Goal: Information Seeking & Learning: Check status

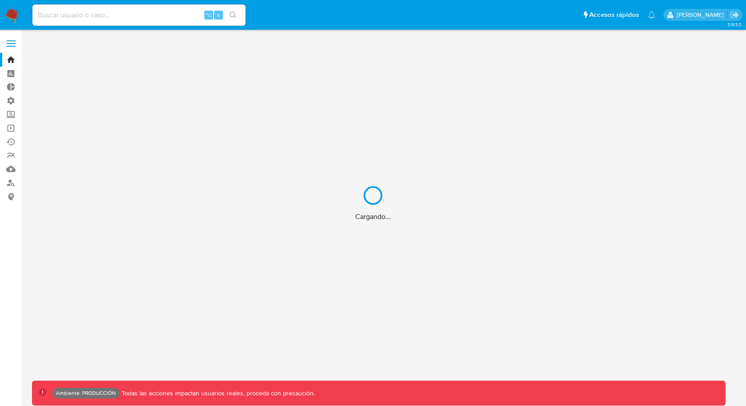
click at [132, 14] on div "Cargando..." at bounding box center [373, 203] width 746 height 406
click at [102, 15] on div "Cargando..." at bounding box center [373, 203] width 746 height 406
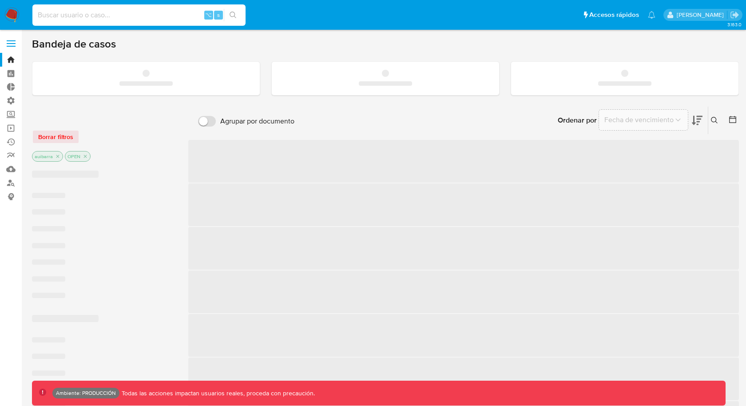
click at [91, 12] on input at bounding box center [138, 15] width 213 height 12
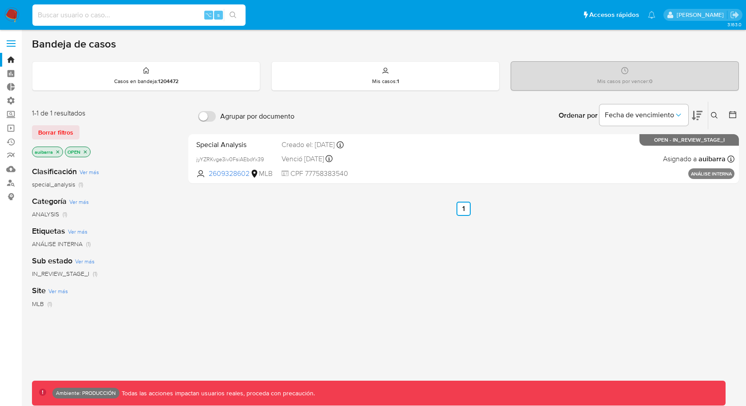
paste input "// Handle custom cell rendering"
type input "// Handle custom cell rendering"
click at [89, 11] on input at bounding box center [138, 15] width 213 height 12
click at [154, 21] on div "v ⌥ s" at bounding box center [138, 14] width 213 height 21
click at [154, 20] on input "v" at bounding box center [138, 15] width 213 height 12
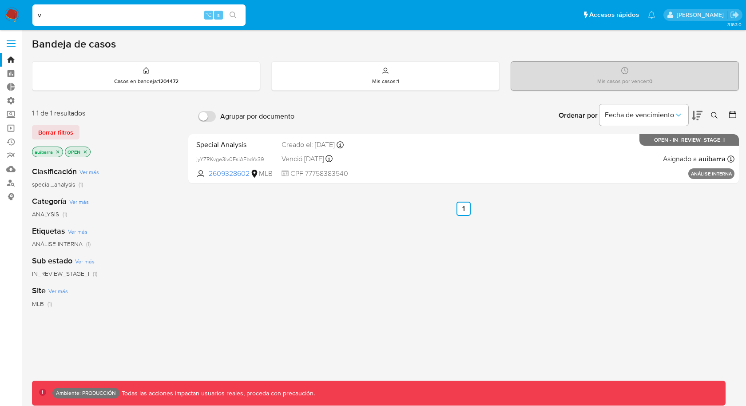
paste input "1398159592"
paste input
type input "1398159592"
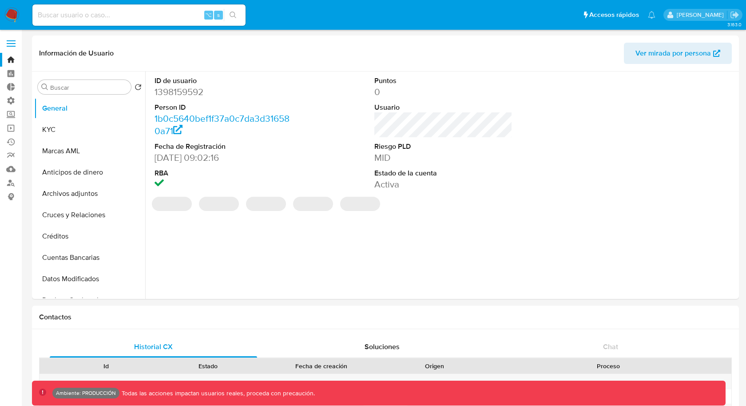
select select "10"
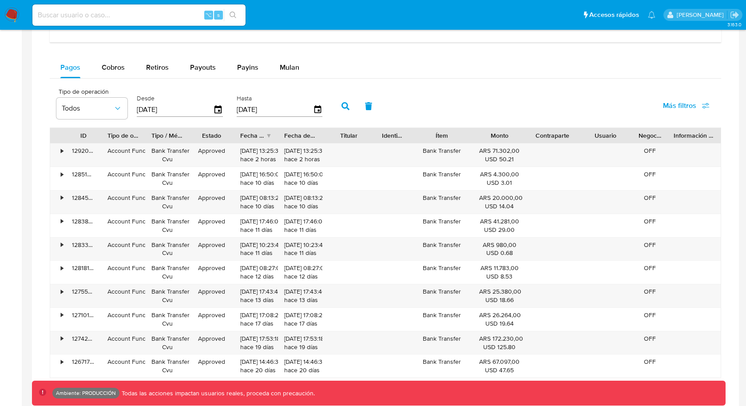
scroll to position [576, 0]
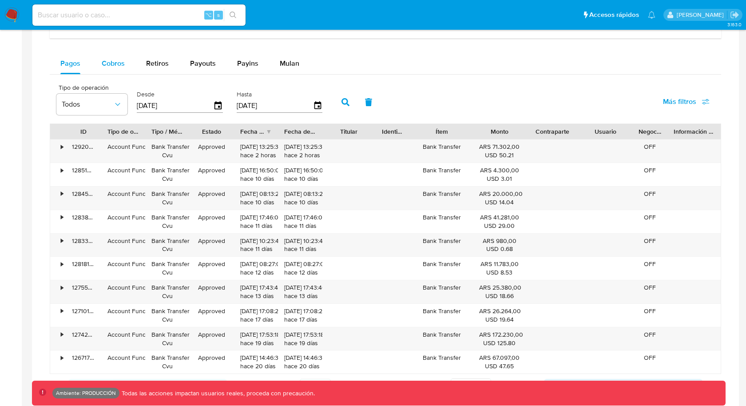
click at [119, 62] on span "Cobros" at bounding box center [113, 63] width 23 height 10
select select "10"
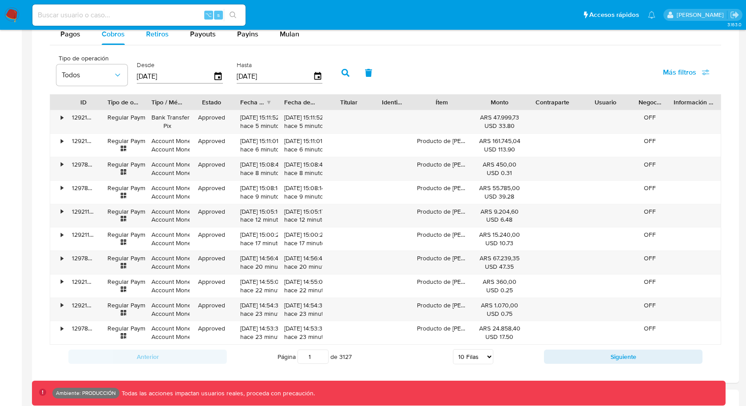
scroll to position [606, 0]
click at [152, 35] on span "Retiros" at bounding box center [157, 33] width 23 height 10
select select "10"
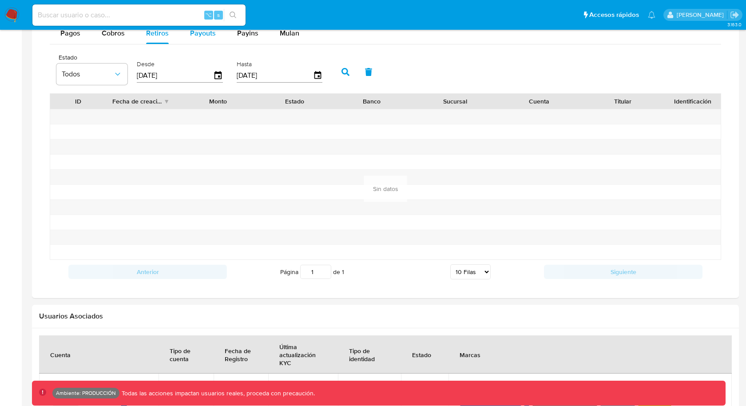
click at [183, 32] on button "Payouts" at bounding box center [202, 33] width 47 height 21
select select "10"
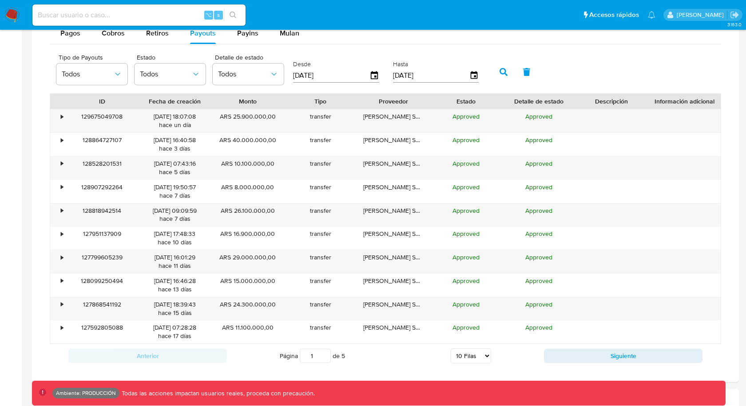
click at [82, 28] on nav "Pausado Ver notificaciones ⌥ s Accesos rápidos Presiona las siguientes teclas p…" at bounding box center [373, 15] width 746 height 30
click at [78, 33] on span "Pagos" at bounding box center [70, 33] width 20 height 10
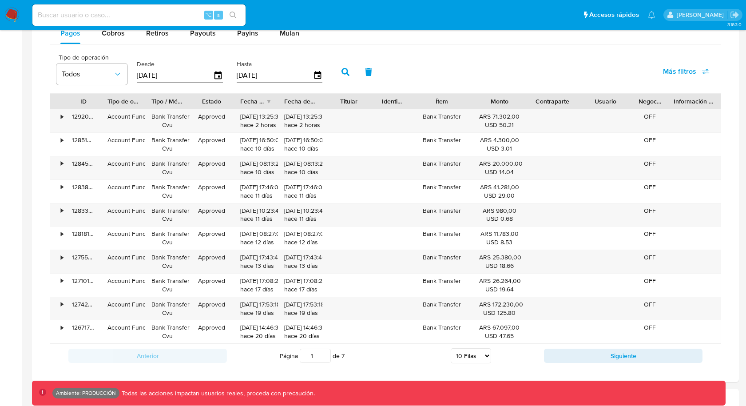
click at [280, 99] on div at bounding box center [278, 101] width 16 height 15
click at [280, 98] on div at bounding box center [278, 101] width 16 height 15
drag, startPoint x: 525, startPoint y: 94, endPoint x: 522, endPoint y: 107, distance: 13.4
click at [522, 107] on div "ID Tipo de operación Tipo / Método Estado Fecha de creación Fecha de aprobación…" at bounding box center [386, 218] width 672 height 251
drag, startPoint x: 668, startPoint y: 93, endPoint x: 661, endPoint y: 93, distance: 7.1
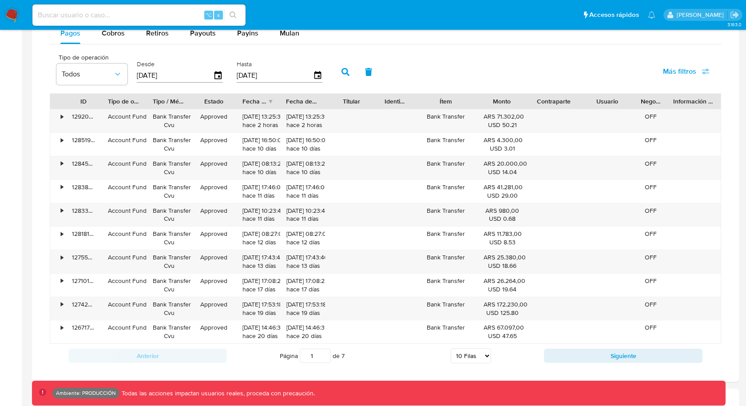
click at [662, 94] on div at bounding box center [667, 101] width 16 height 15
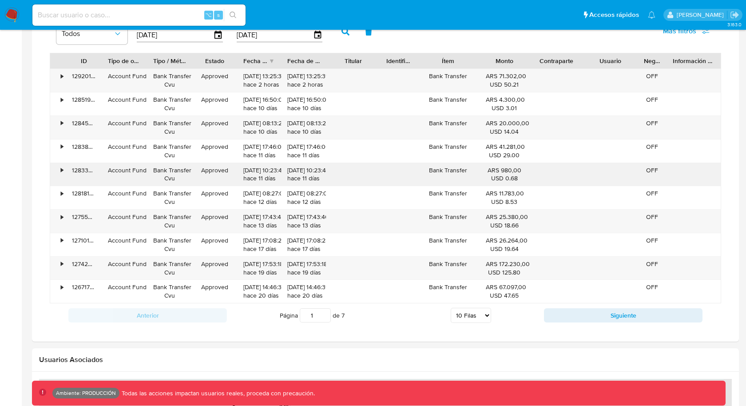
scroll to position [656, 0]
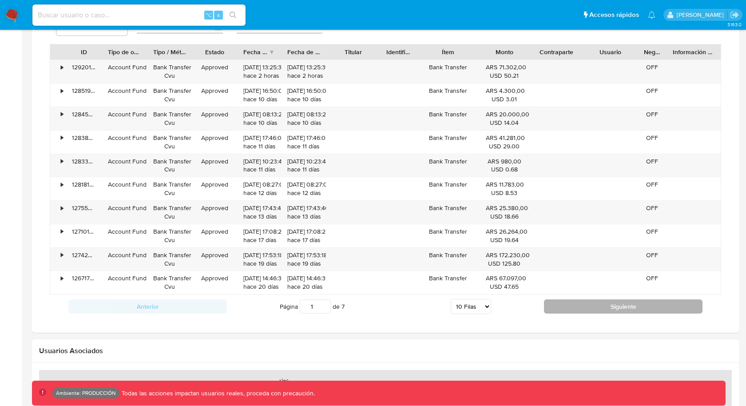
click at [572, 299] on button "Siguiente" at bounding box center [623, 306] width 159 height 14
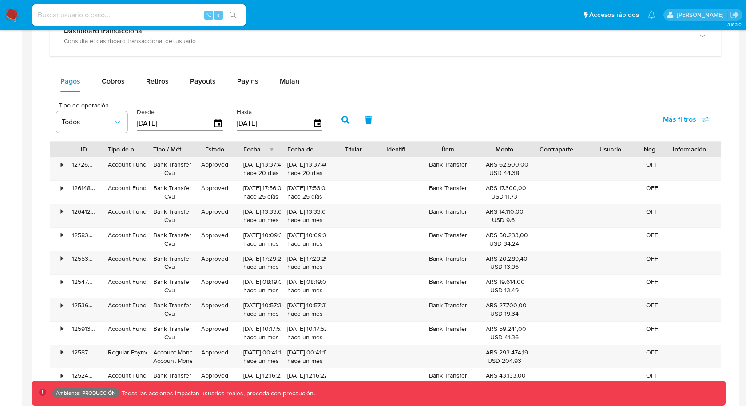
scroll to position [543, 0]
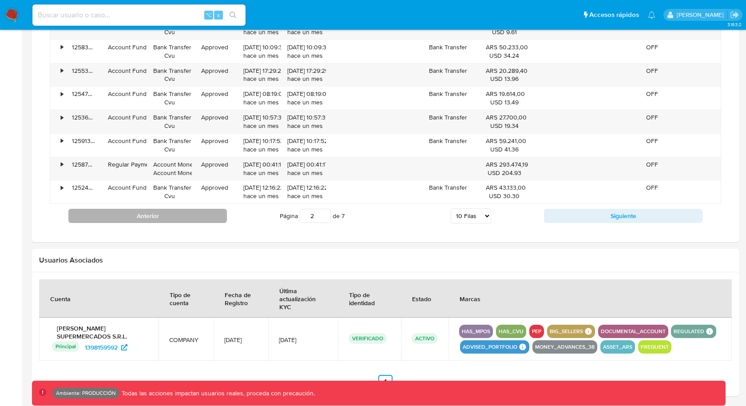
click at [189, 215] on button "Anterior" at bounding box center [147, 216] width 159 height 14
type input "1"
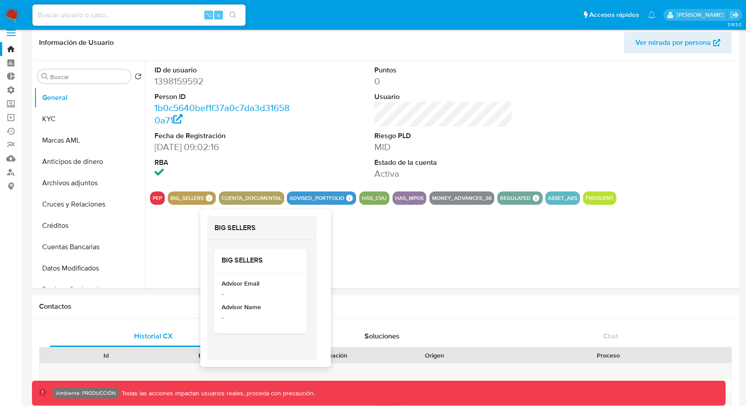
scroll to position [12, 0]
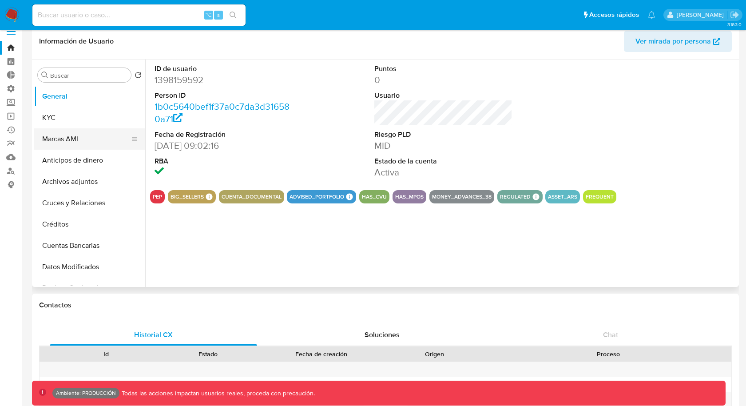
click at [107, 133] on button "Marcas AML" at bounding box center [86, 138] width 104 height 21
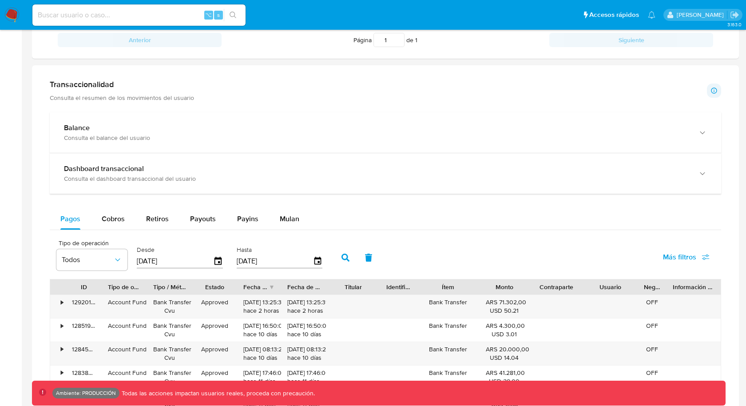
scroll to position [406, 0]
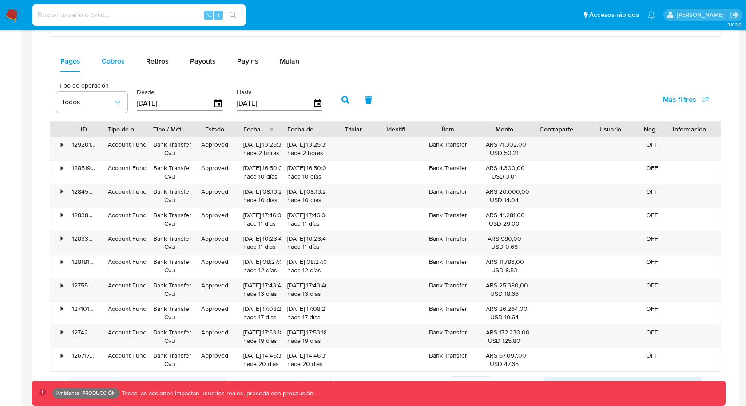
click at [113, 67] on div "Cobros" at bounding box center [113, 61] width 23 height 21
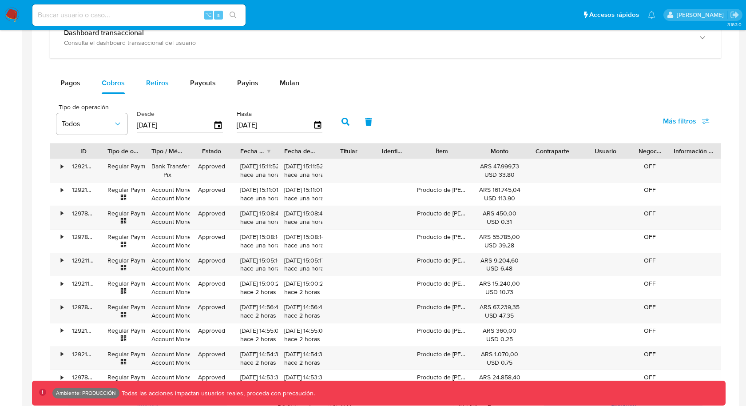
click at [152, 75] on div "Retiros" at bounding box center [157, 82] width 23 height 21
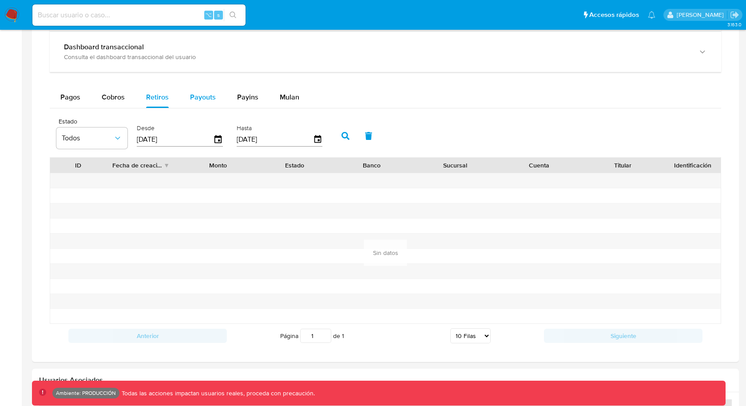
click at [188, 94] on button "Payouts" at bounding box center [202, 97] width 47 height 21
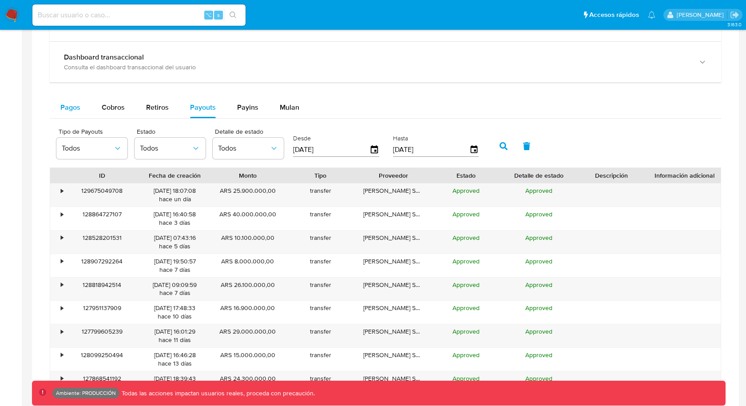
click at [74, 102] on span "Pagos" at bounding box center [70, 107] width 20 height 10
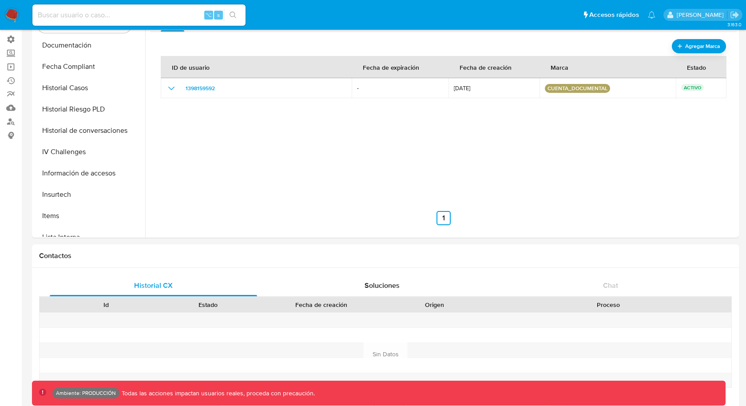
scroll to position [0, 0]
